Goal: Task Accomplishment & Management: Manage account settings

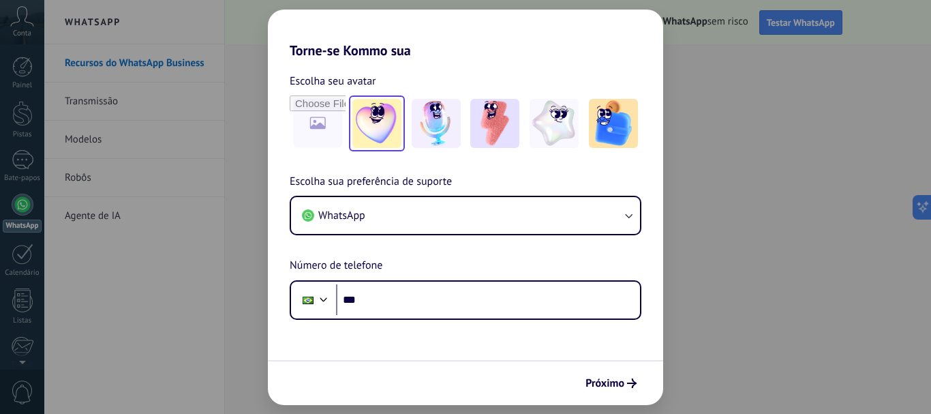
click at [384, 122] on img at bounding box center [376, 123] width 49 height 49
click at [635, 389] on button "Próximo" at bounding box center [610, 382] width 63 height 23
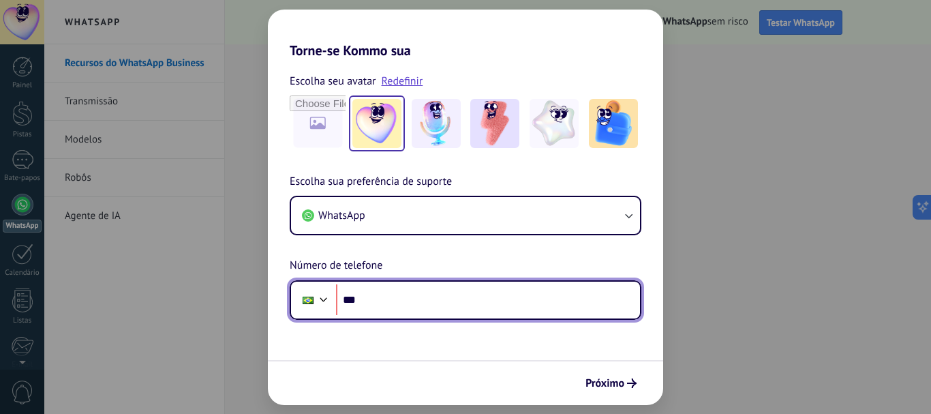
click at [556, 304] on input "***" at bounding box center [488, 299] width 304 height 31
type input "**********"
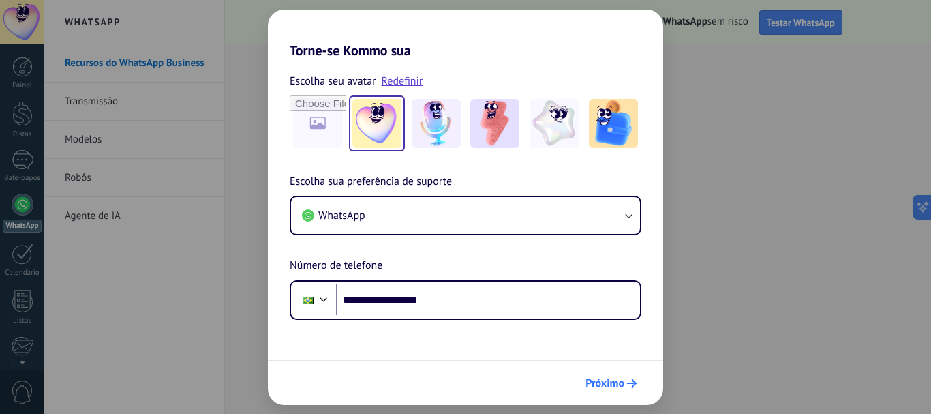
click at [618, 387] on font "Próximo" at bounding box center [605, 383] width 39 height 14
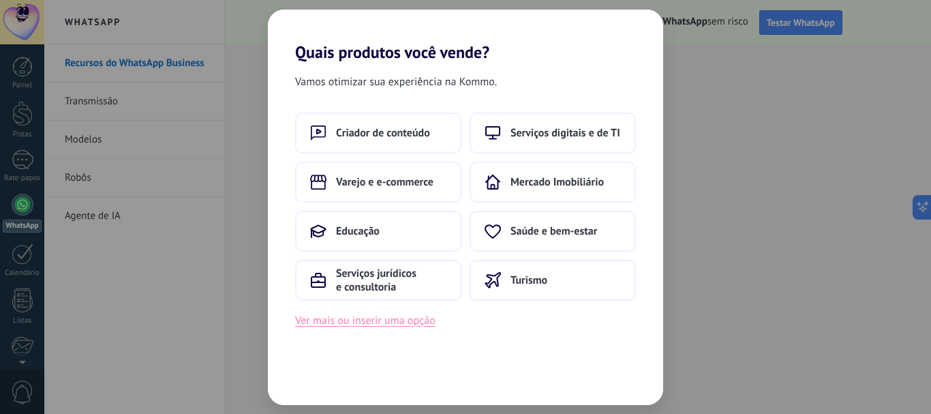
click at [406, 322] on font "Ver mais ou inserir uma opção" at bounding box center [365, 321] width 140 height 14
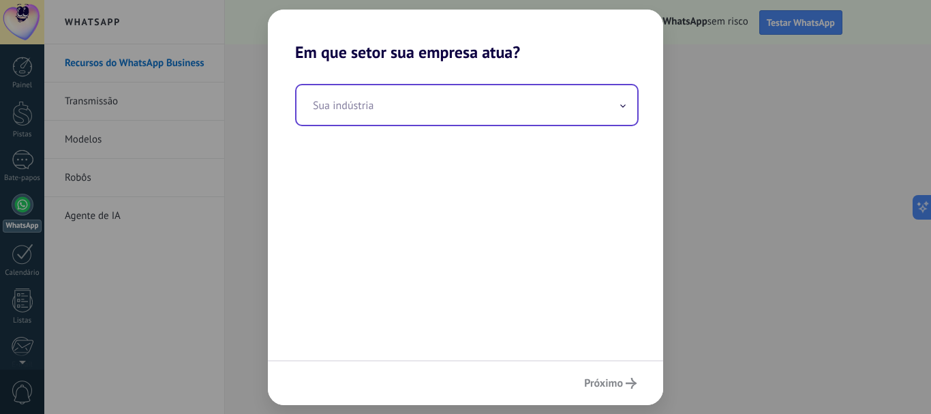
click at [438, 123] on input "text" at bounding box center [467, 105] width 341 height 40
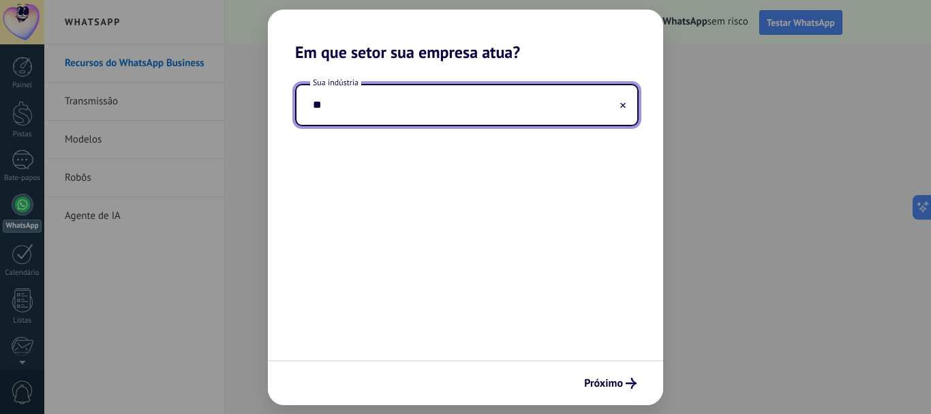
type input "*"
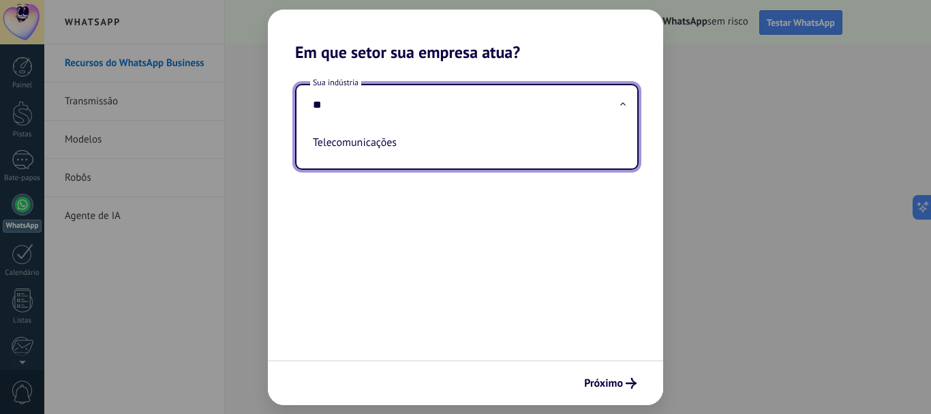
type input "*"
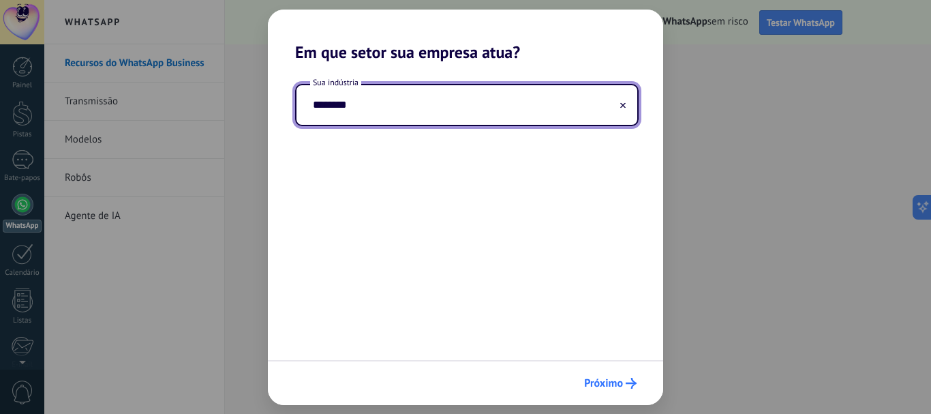
type input "********"
click at [633, 391] on button "Próximo" at bounding box center [610, 382] width 65 height 23
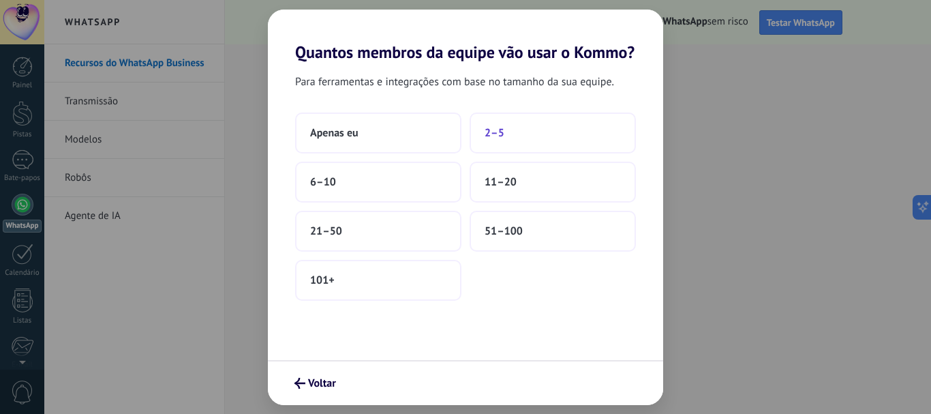
click at [521, 141] on button "2–5" at bounding box center [553, 132] width 166 height 41
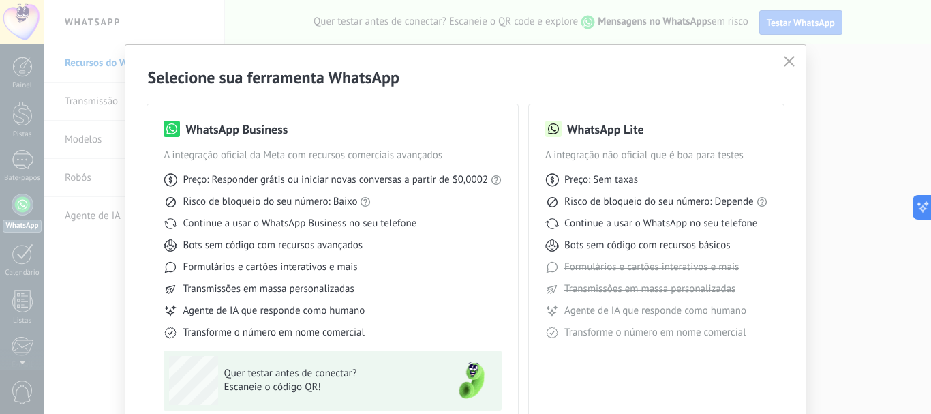
click at [780, 63] on button "button" at bounding box center [789, 61] width 18 height 19
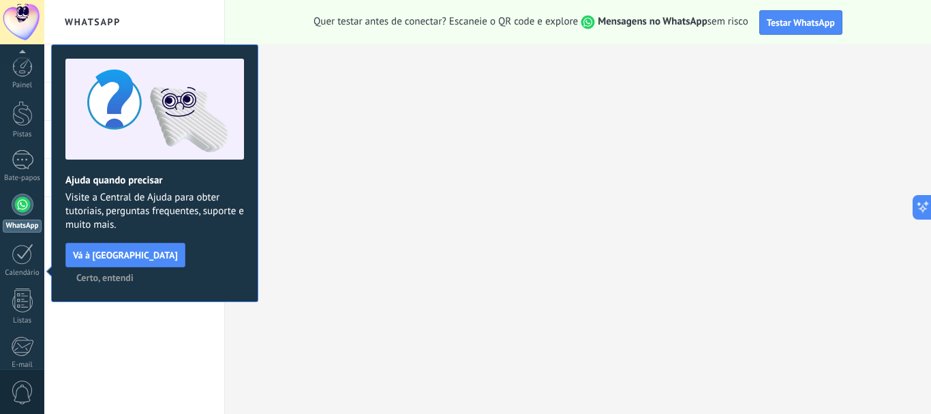
scroll to position [153, 0]
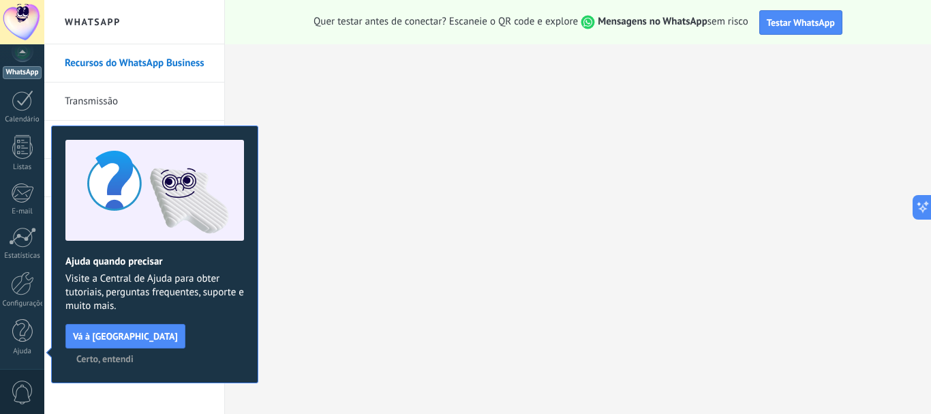
click at [134, 352] on font "Certo, entendi" at bounding box center [104, 358] width 57 height 12
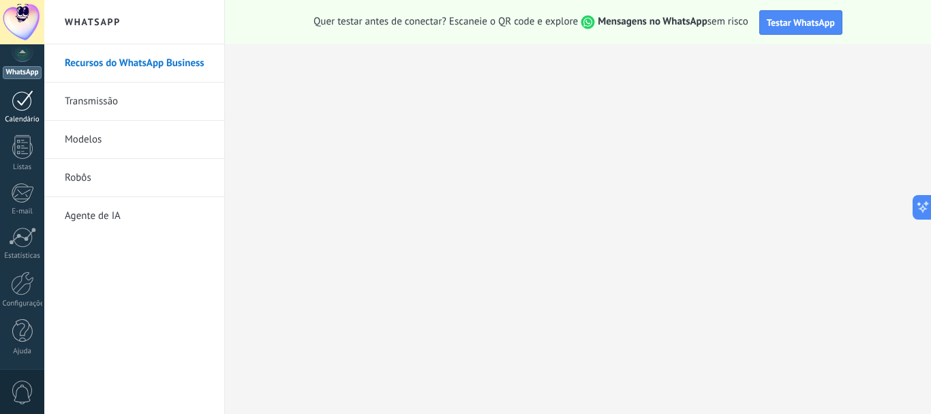
click at [22, 99] on div at bounding box center [23, 100] width 22 height 21
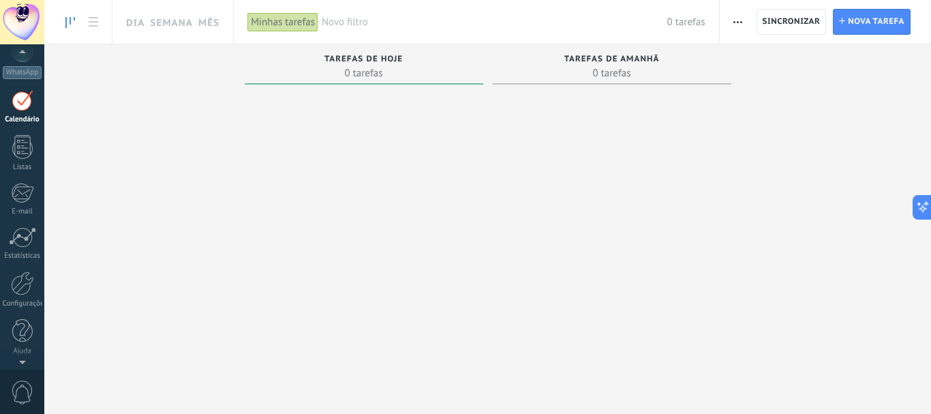
scroll to position [40, 0]
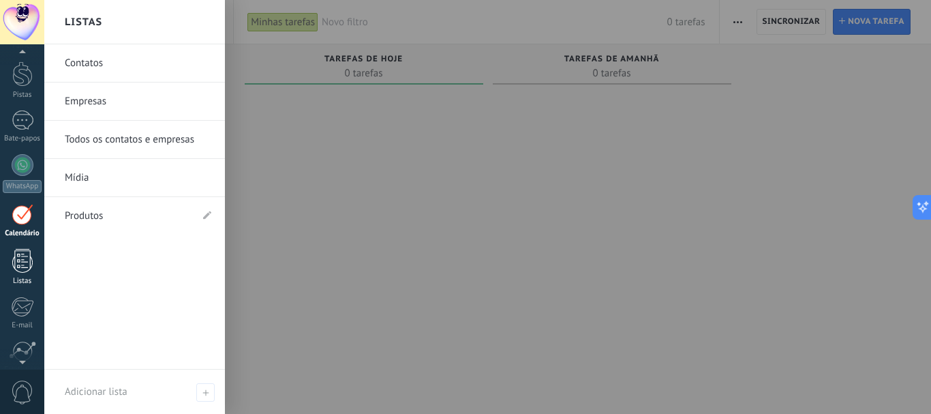
click at [18, 252] on div at bounding box center [22, 261] width 20 height 24
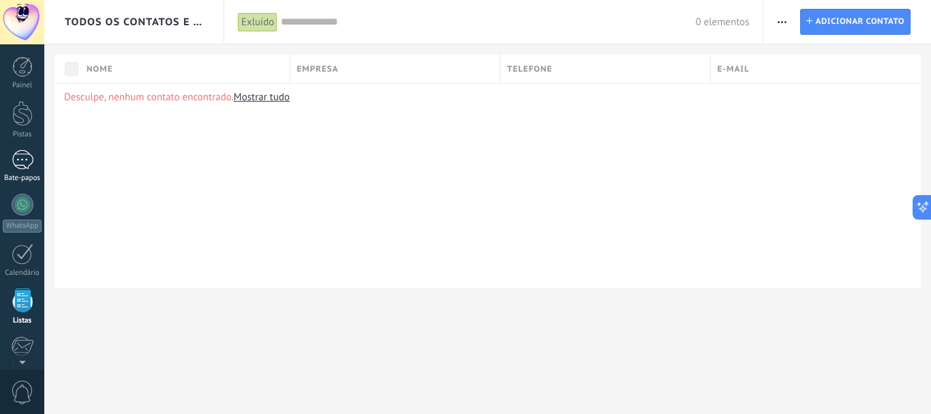
click at [20, 166] on div at bounding box center [23, 160] width 22 height 20
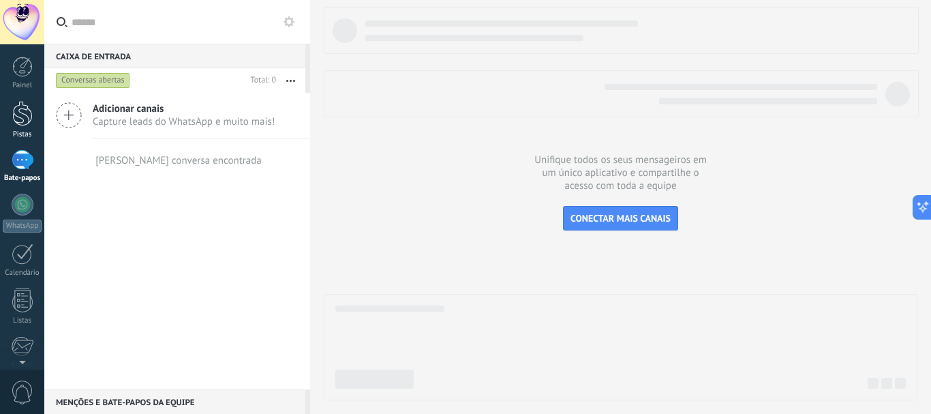
click at [24, 119] on div at bounding box center [22, 113] width 20 height 25
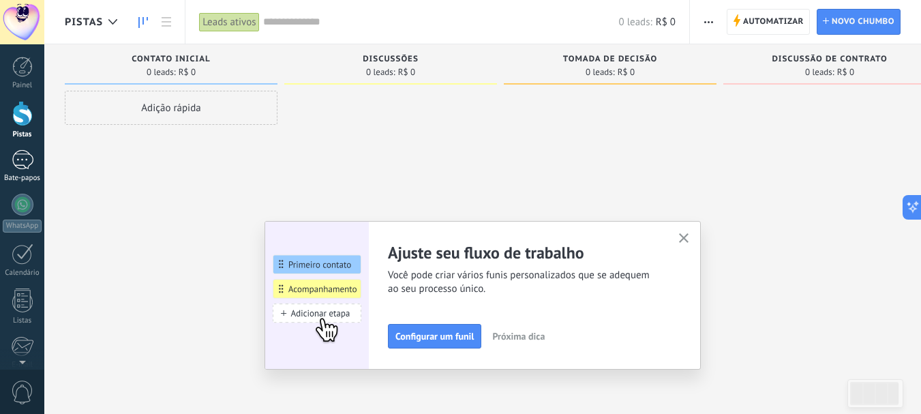
click at [25, 164] on div at bounding box center [23, 160] width 22 height 20
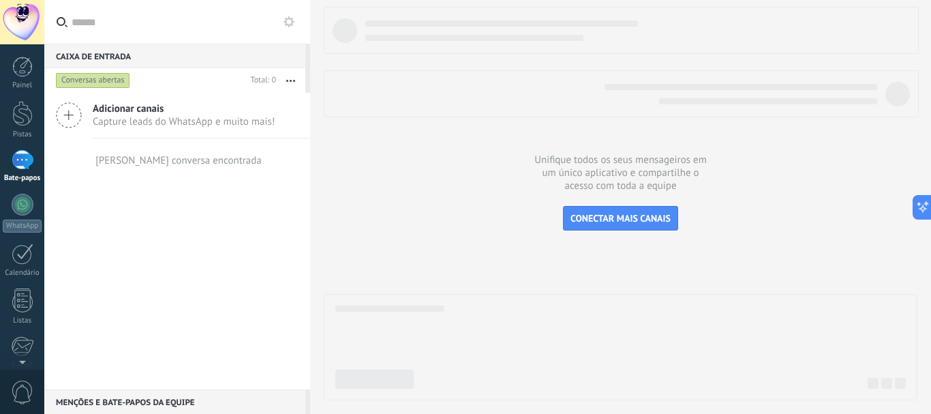
click at [184, 113] on span "Adicionar canais" at bounding box center [184, 108] width 182 height 13
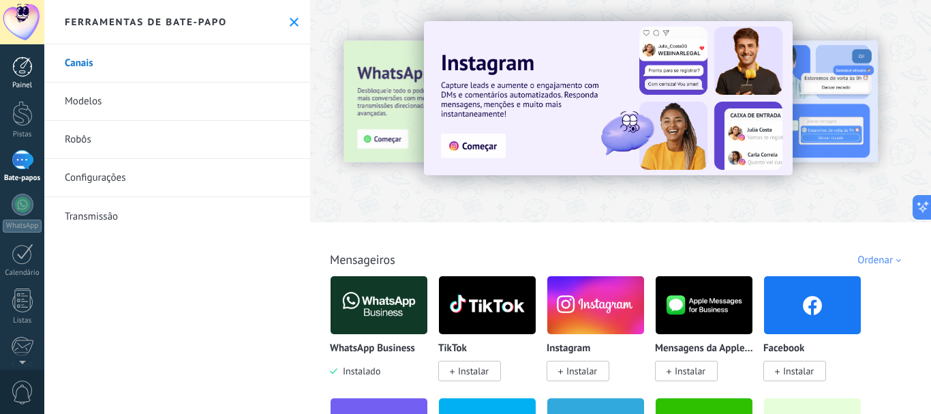
click at [25, 63] on div at bounding box center [22, 67] width 20 height 20
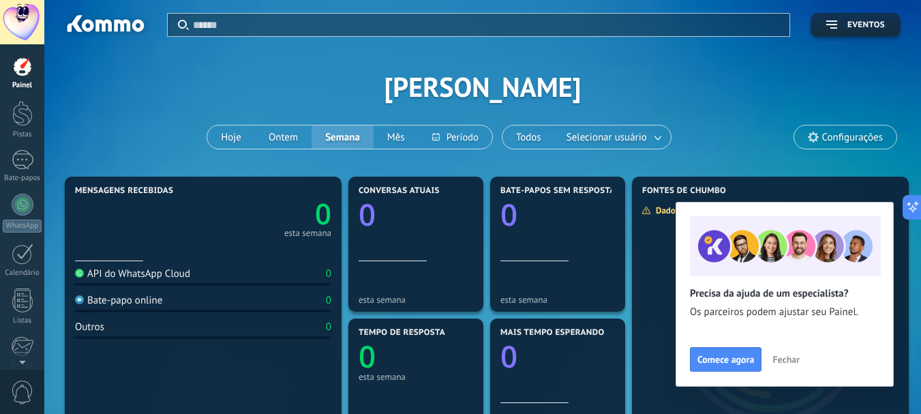
click at [787, 361] on font "Fechar" at bounding box center [785, 359] width 27 height 12
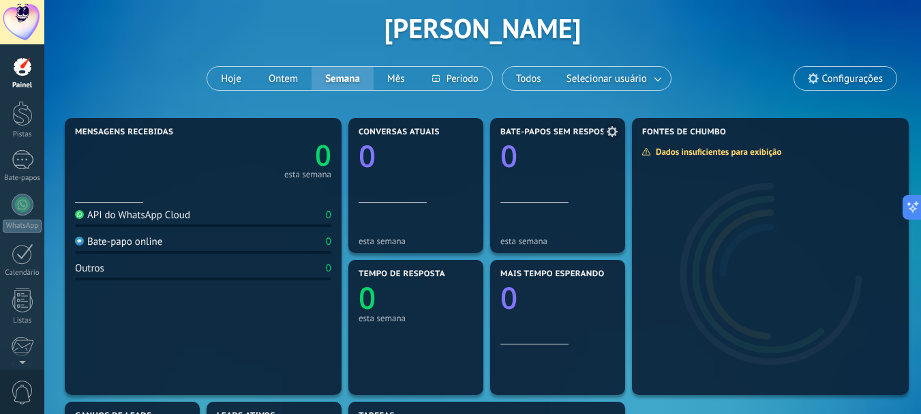
scroll to position [136, 0]
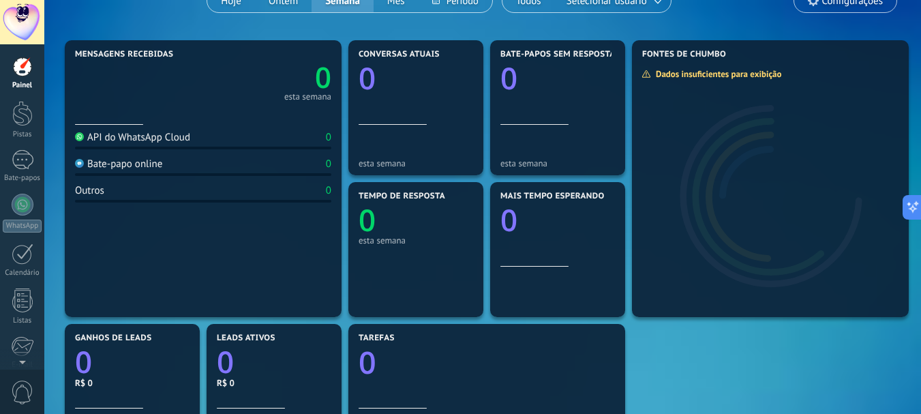
click at [161, 162] on font "Bate-papo online" at bounding box center [124, 163] width 75 height 13
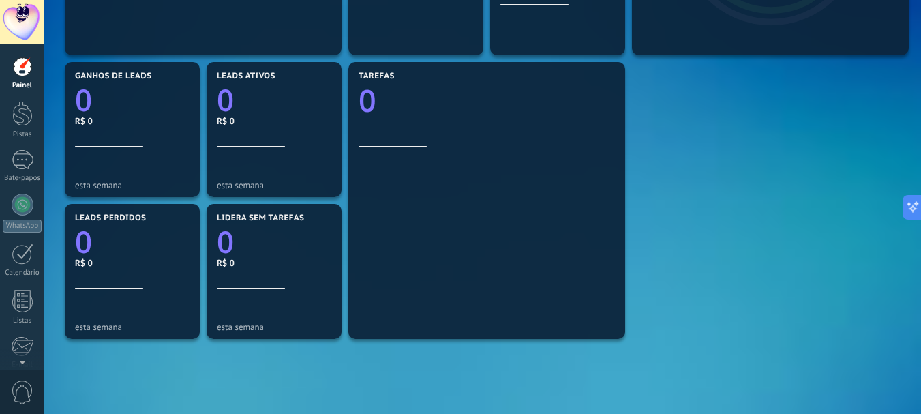
scroll to position [409, 0]
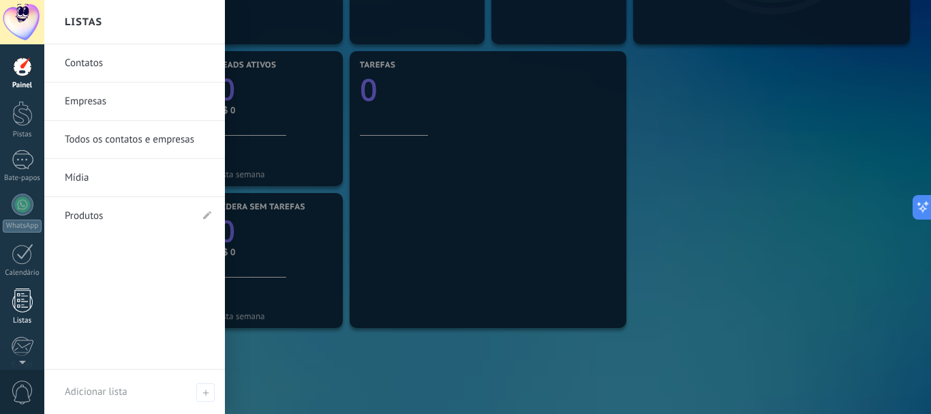
click at [19, 294] on div at bounding box center [22, 300] width 20 height 24
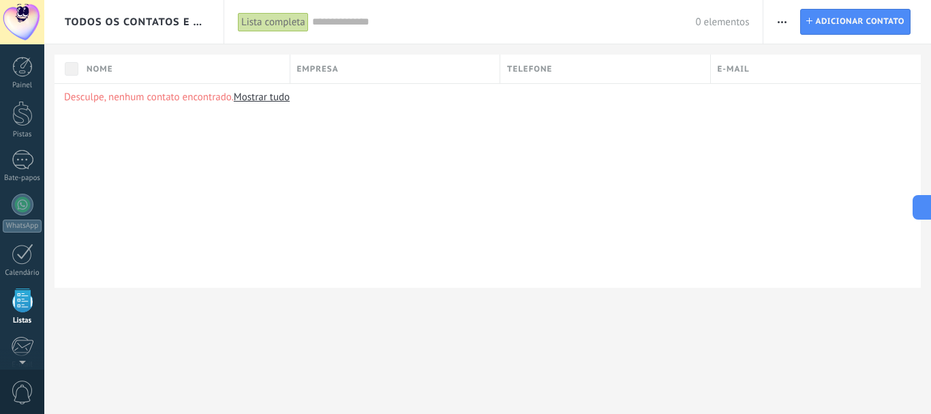
scroll to position [85, 0]
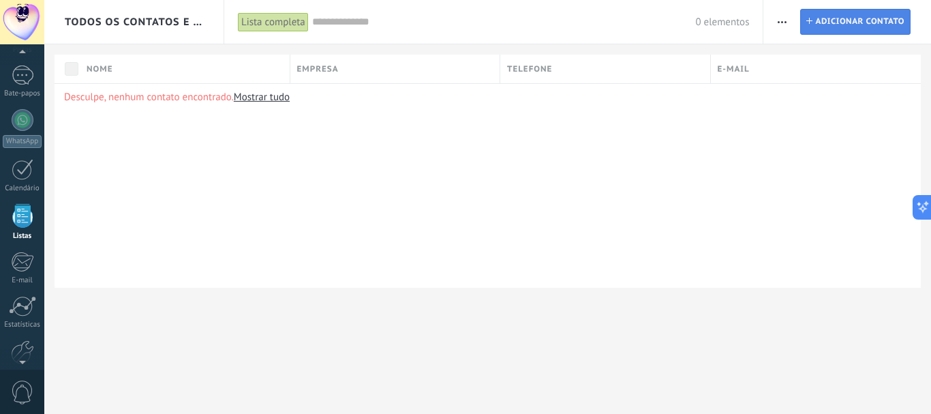
click at [890, 25] on font "Adicionar contato" at bounding box center [859, 21] width 89 height 10
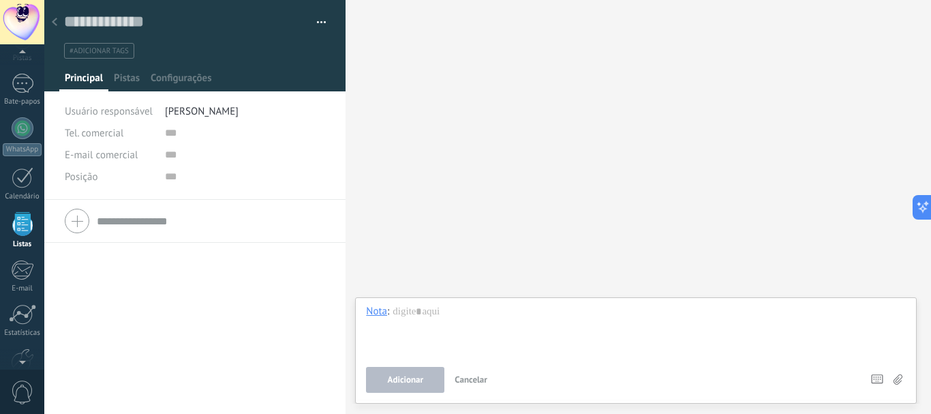
scroll to position [85, 0]
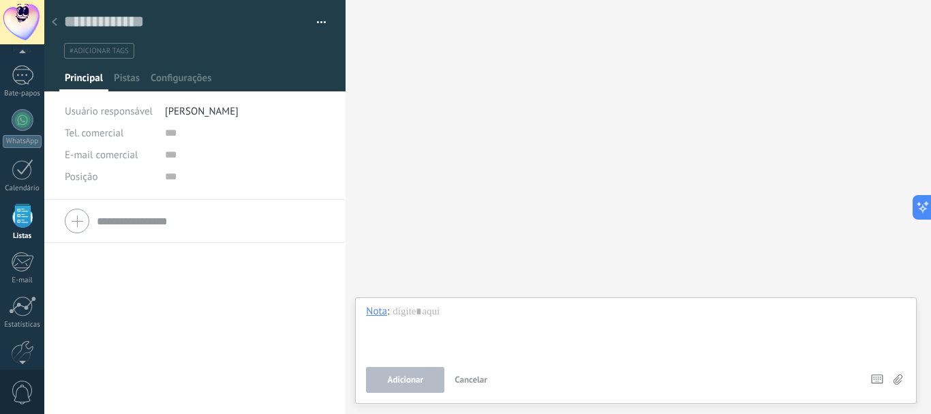
click at [148, 115] on font "Usuário responsável" at bounding box center [109, 111] width 88 height 13
click at [190, 76] on font "Configurações" at bounding box center [181, 78] width 61 height 13
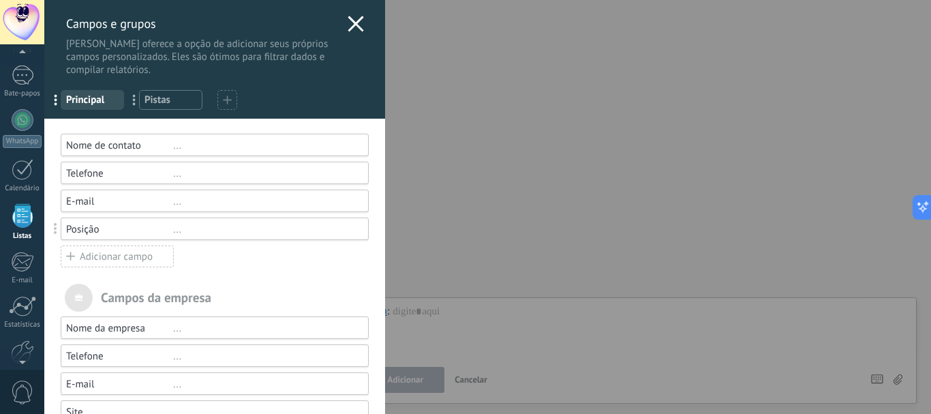
scroll to position [0, 0]
click at [352, 27] on icon at bounding box center [356, 24] width 16 height 16
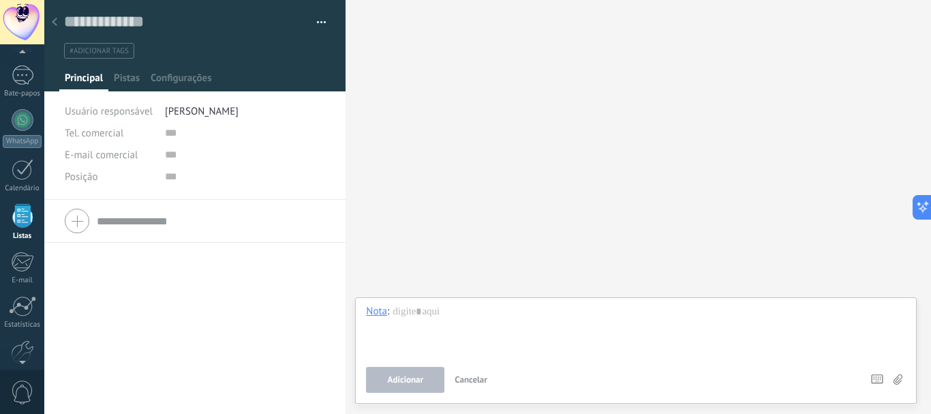
click at [16, 22] on div at bounding box center [22, 22] width 44 height 44
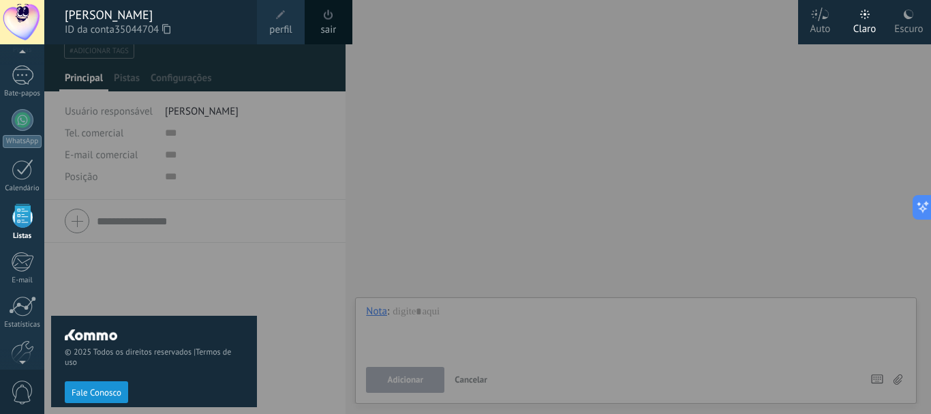
click at [285, 20] on span at bounding box center [280, 14] width 15 height 15
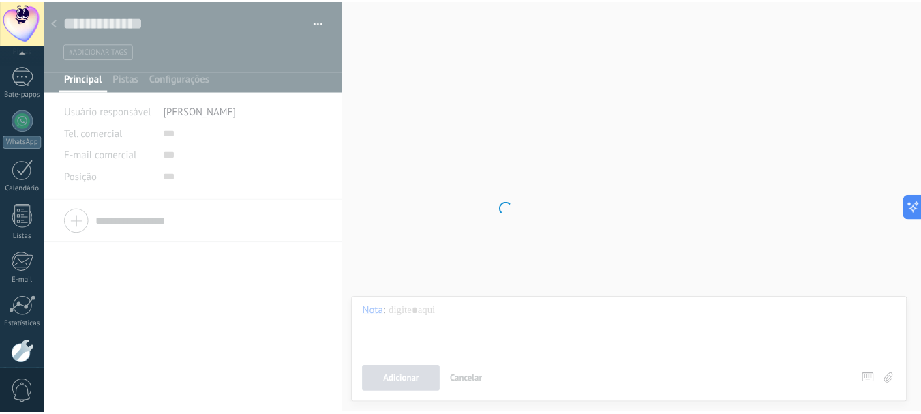
scroll to position [153, 0]
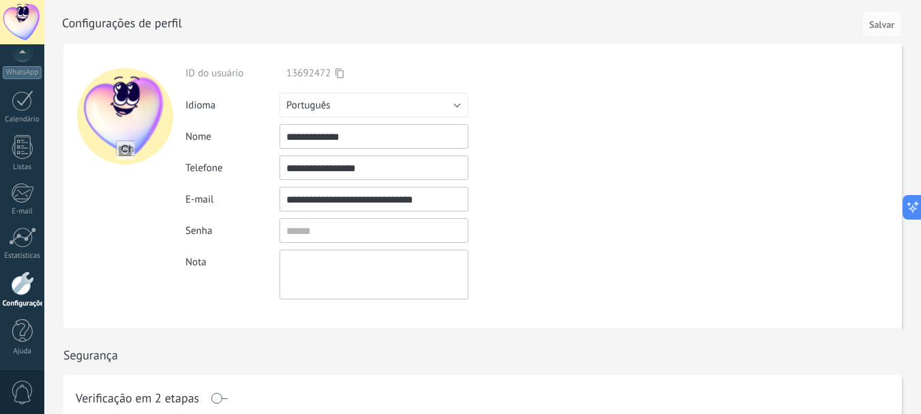
drag, startPoint x: 311, startPoint y: 135, endPoint x: 251, endPoint y: 116, distance: 63.6
click at [251, 136] on div "**********" at bounding box center [402, 136] width 434 height 25
type input "**********"
click at [893, 20] on font "Salvar" at bounding box center [881, 24] width 25 height 12
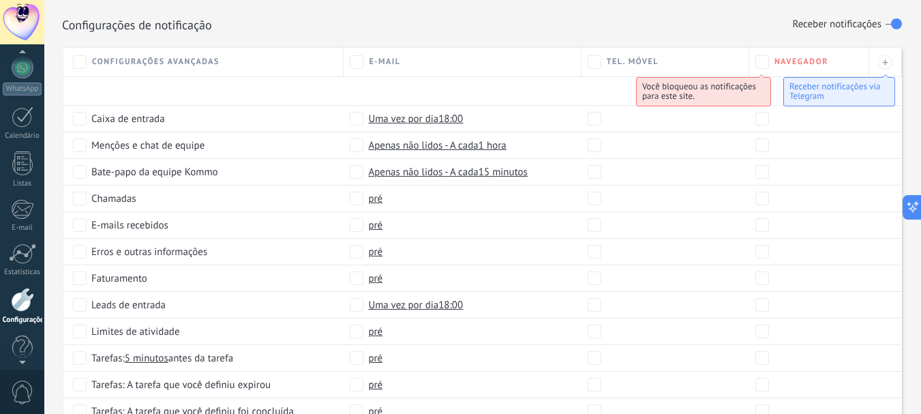
scroll to position [131, 0]
click at [25, 128] on div at bounding box center [23, 122] width 22 height 21
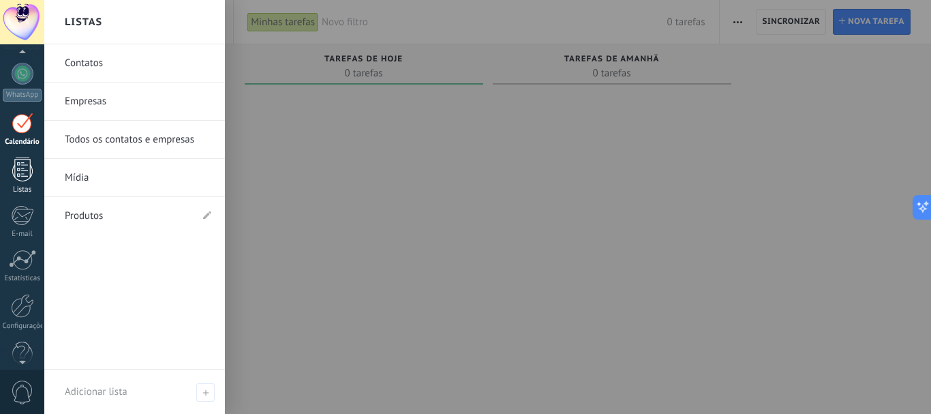
click at [20, 170] on div at bounding box center [22, 169] width 20 height 24
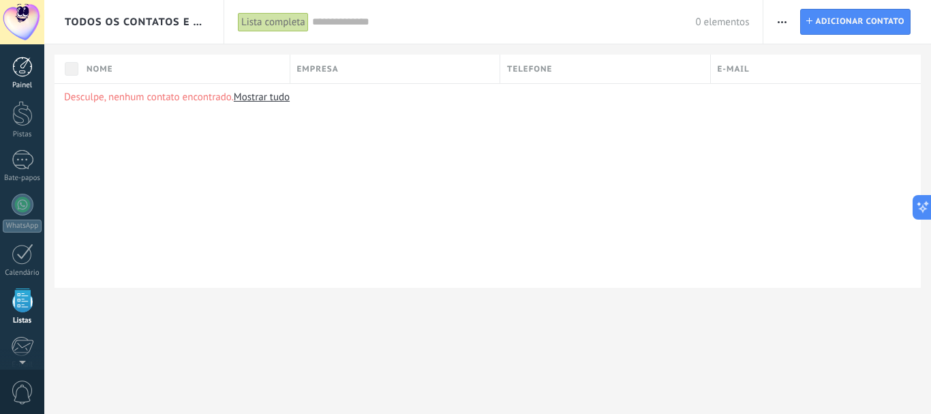
click at [27, 71] on div at bounding box center [22, 67] width 20 height 20
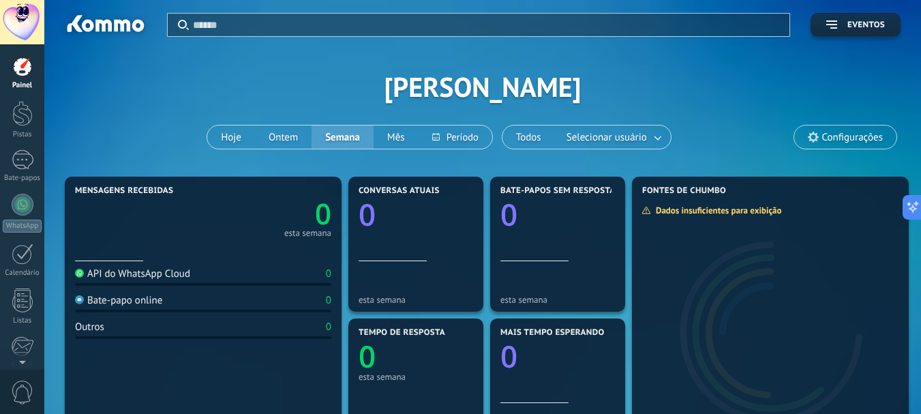
click at [868, 129] on span "Configurações" at bounding box center [845, 136] width 102 height 23
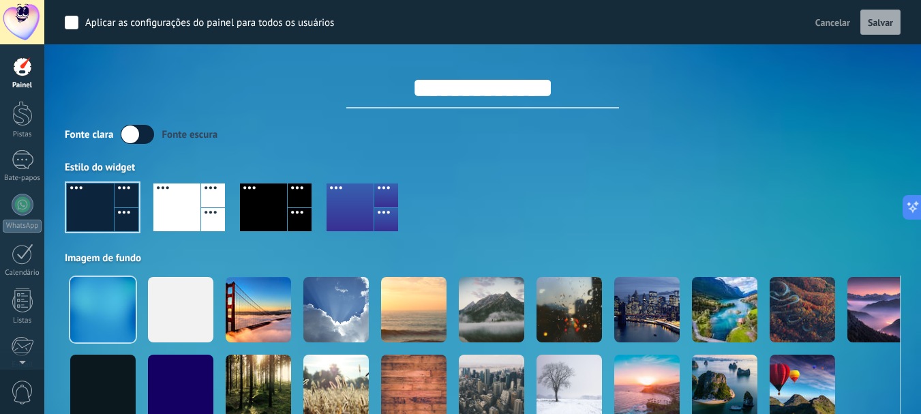
click at [137, 134] on label at bounding box center [137, 134] width 33 height 19
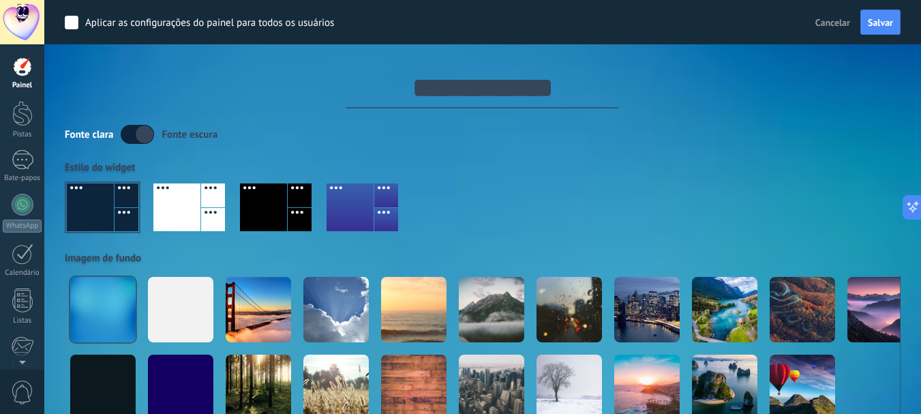
click at [138, 134] on label at bounding box center [137, 134] width 33 height 19
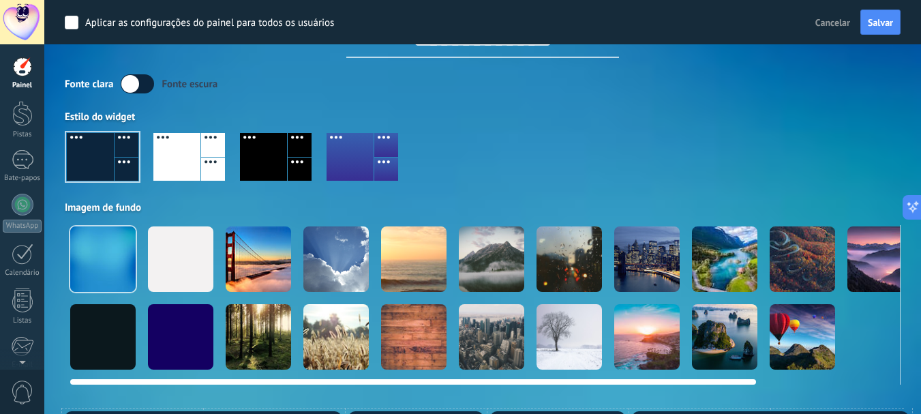
scroll to position [204, 0]
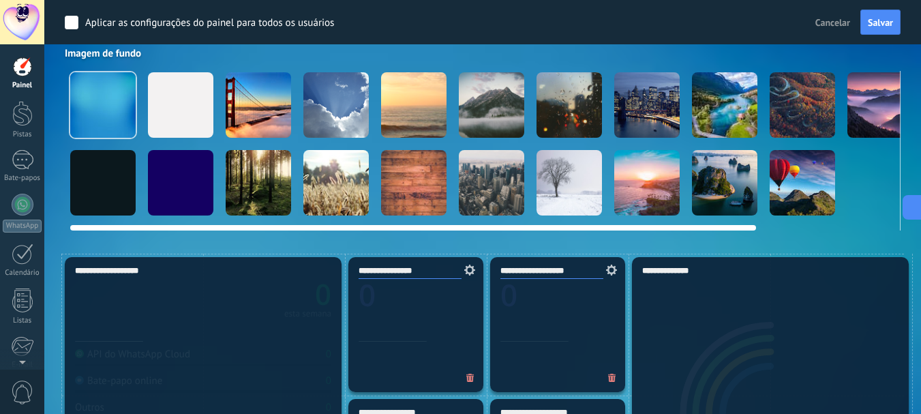
click at [564, 95] on div at bounding box center [568, 104] width 65 height 65
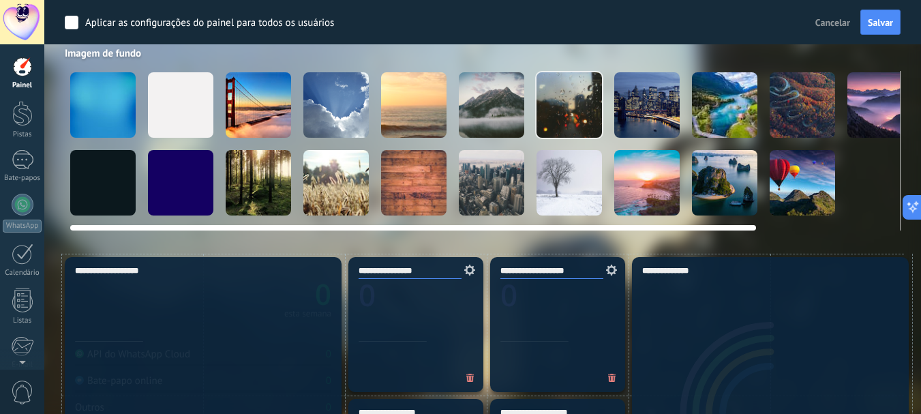
click at [245, 176] on div at bounding box center [258, 182] width 65 height 65
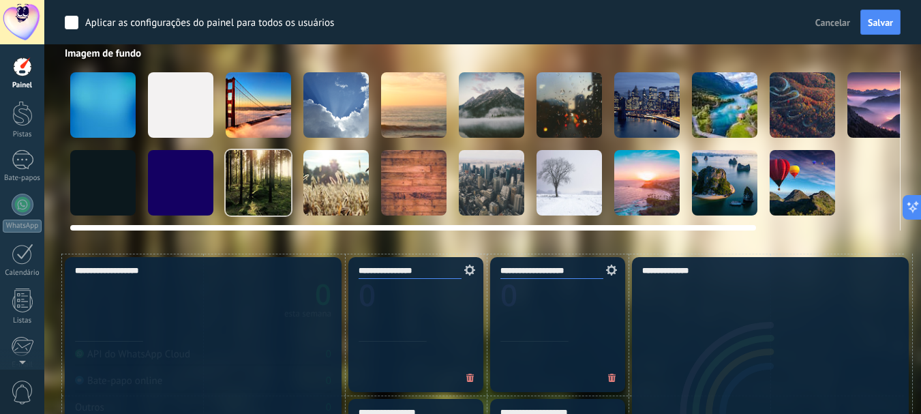
click at [805, 172] on div at bounding box center [802, 182] width 65 height 65
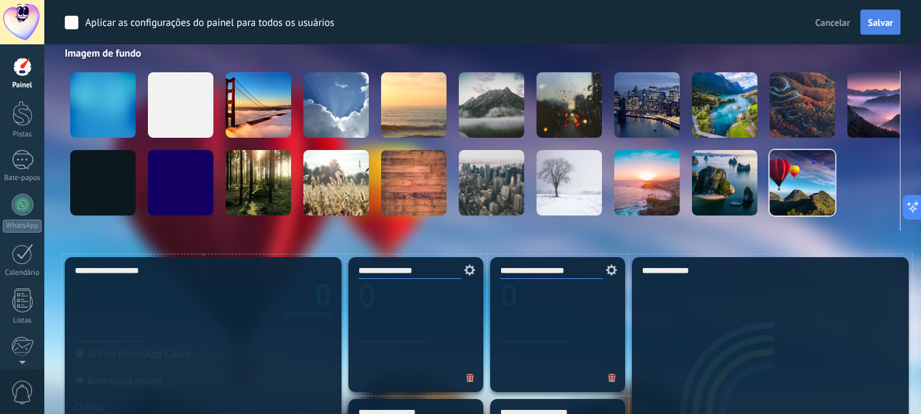
click at [880, 22] on font "Salvar" at bounding box center [880, 22] width 25 height 12
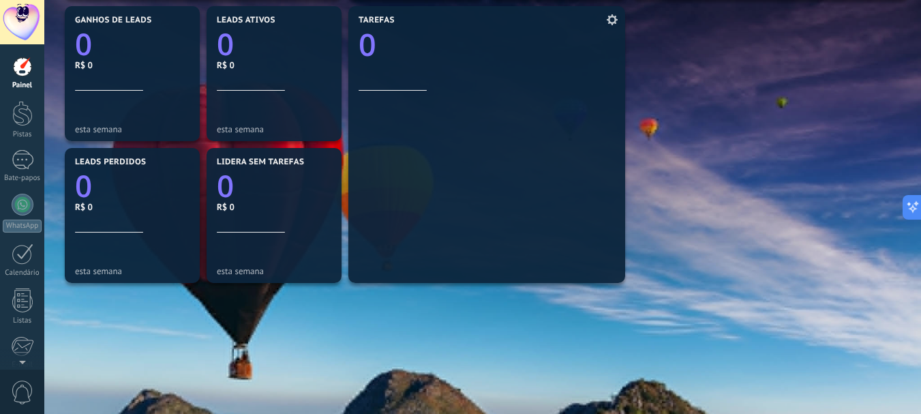
scroll to position [464, 0]
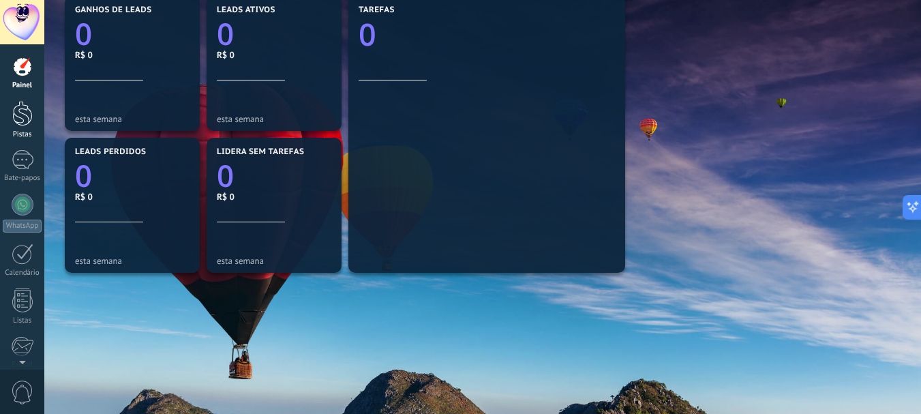
click at [18, 116] on div at bounding box center [22, 113] width 20 height 25
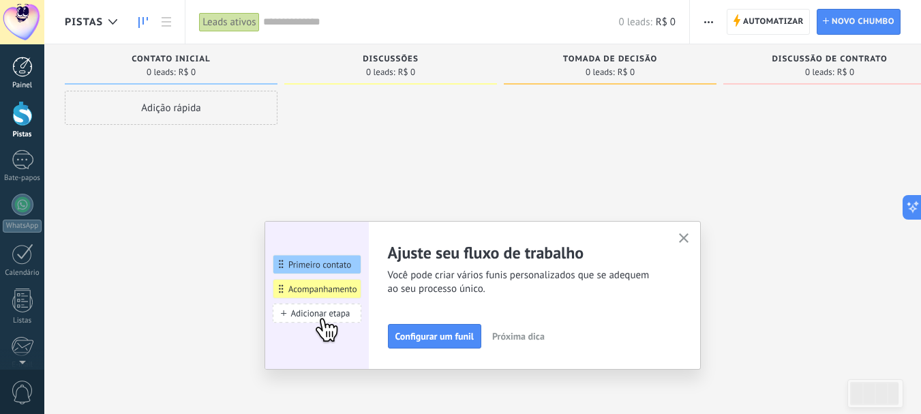
click at [21, 67] on div at bounding box center [22, 67] width 20 height 20
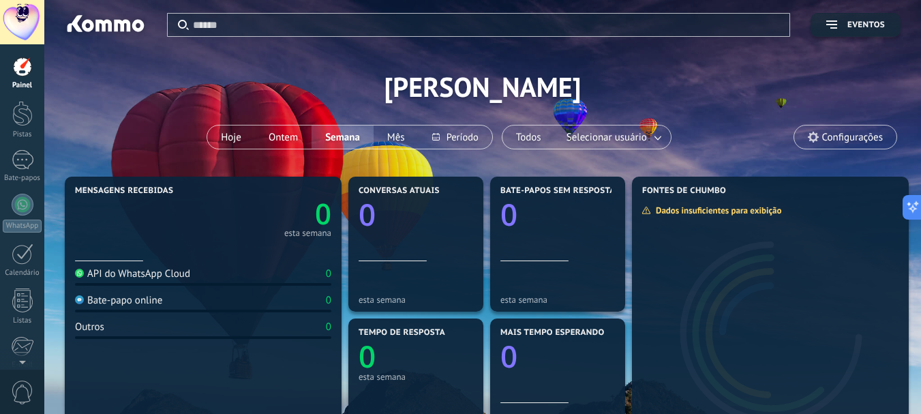
click at [24, 22] on div at bounding box center [22, 22] width 44 height 44
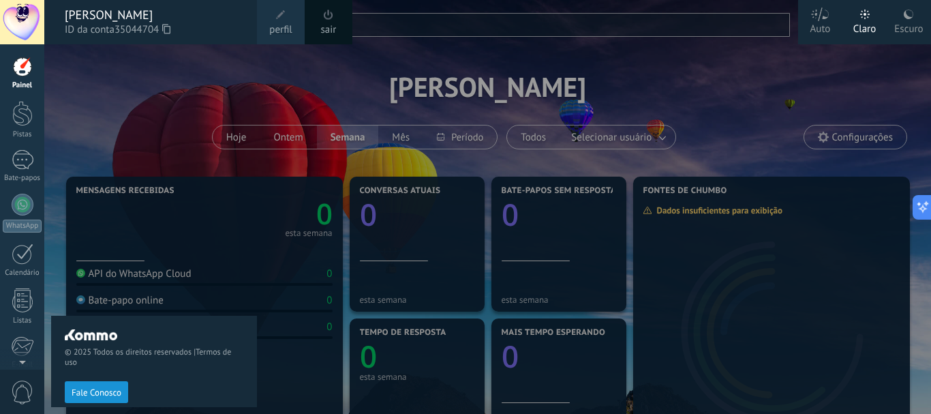
click at [554, 78] on div at bounding box center [509, 207] width 931 height 414
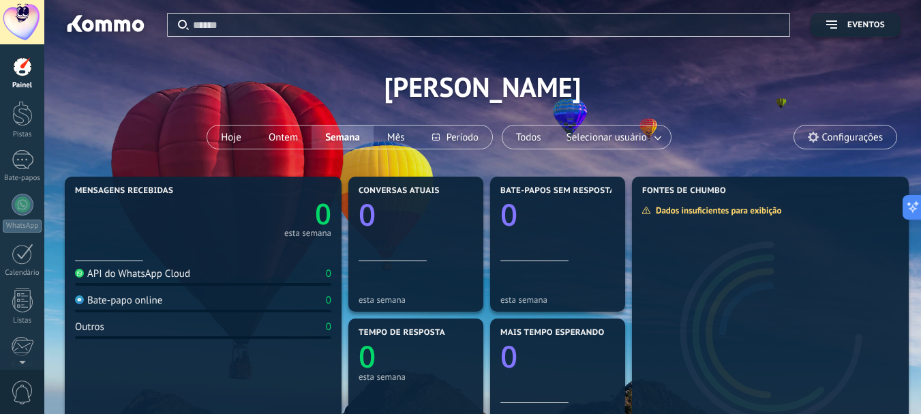
click at [849, 140] on font "Configurações" at bounding box center [852, 137] width 61 height 13
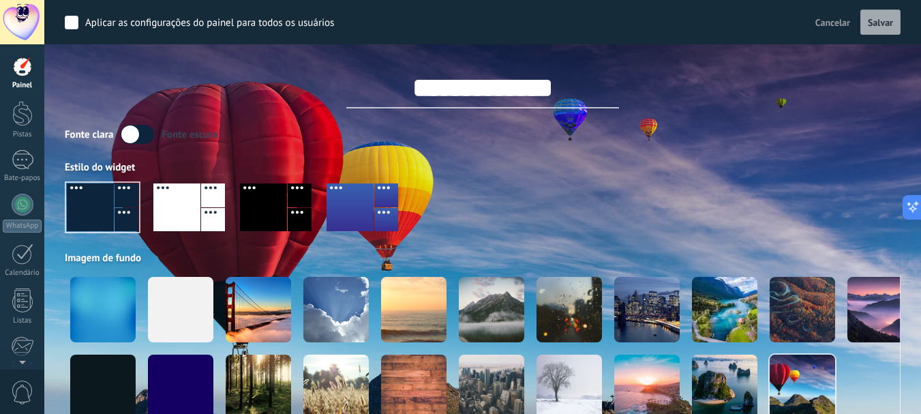
click at [547, 89] on input "**********" at bounding box center [482, 87] width 273 height 41
drag, startPoint x: 470, startPoint y: 86, endPoint x: 333, endPoint y: 73, distance: 136.9
click at [346, 85] on input "**********" at bounding box center [482, 87] width 273 height 41
type input "**********"
click at [890, 18] on font "Salvar" at bounding box center [880, 22] width 25 height 12
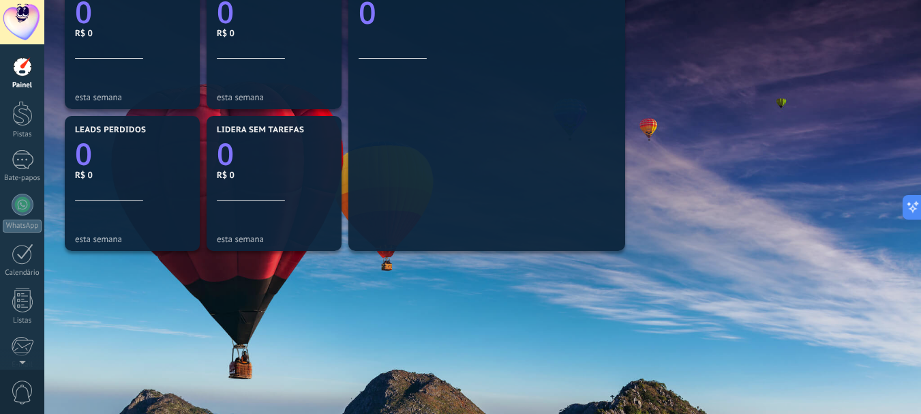
scroll to position [510, 0]
